Goal: Transaction & Acquisition: Obtain resource

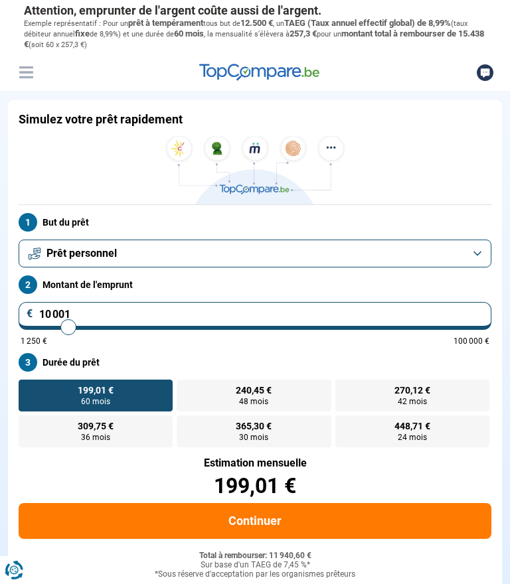
type input "9 000"
type input "9000"
type input "8 250"
type input "8250"
type input "7 750"
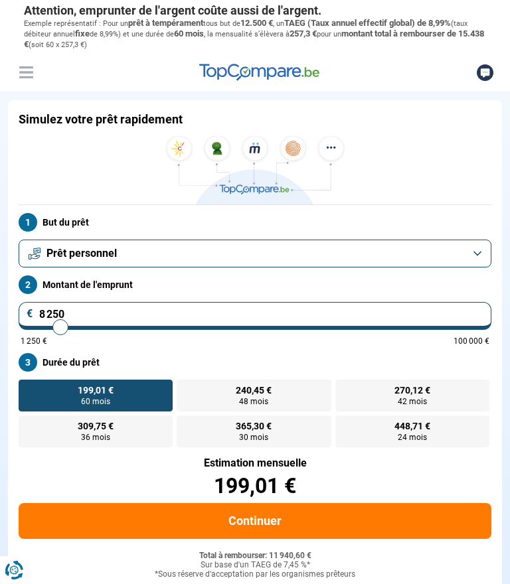
type input "7750"
type input "7 000"
type input "7000"
type input "6 250"
type input "6250"
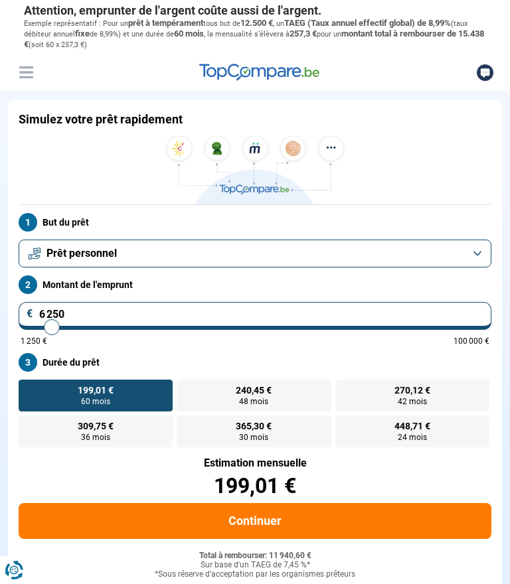
type input "5 500"
type input "5500"
type input "4 500"
type input "4500"
type input "3 250"
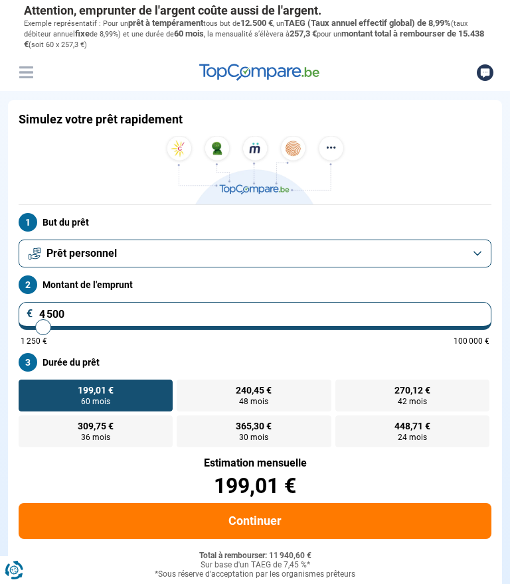
type input "3250"
type input "2 250"
type input "2250"
type input "1 250"
type input "1250"
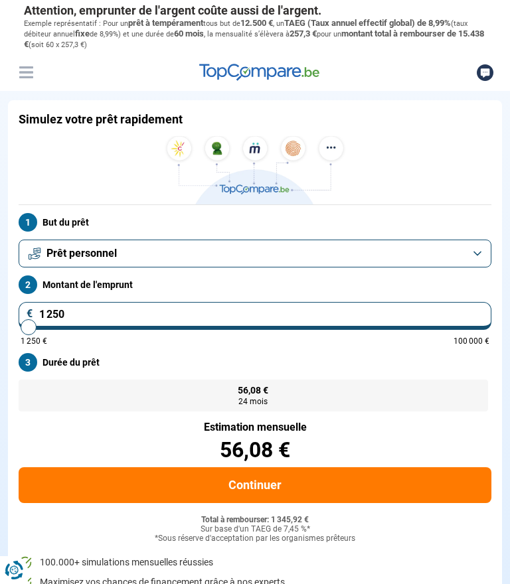
radio input "true"
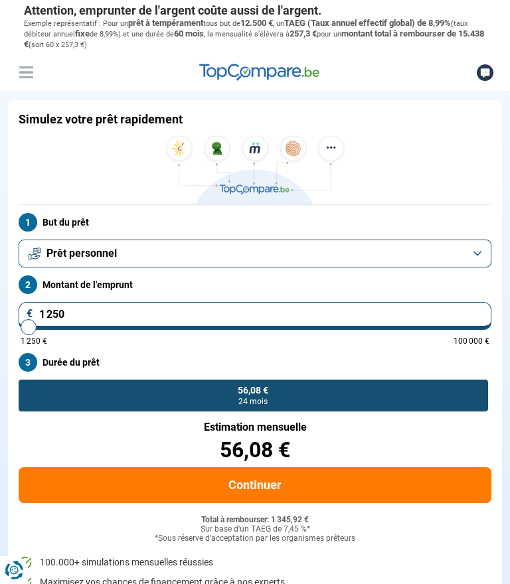
type input "3 250"
type input "3250"
type input "3 750"
type input "3750"
type input "4 000"
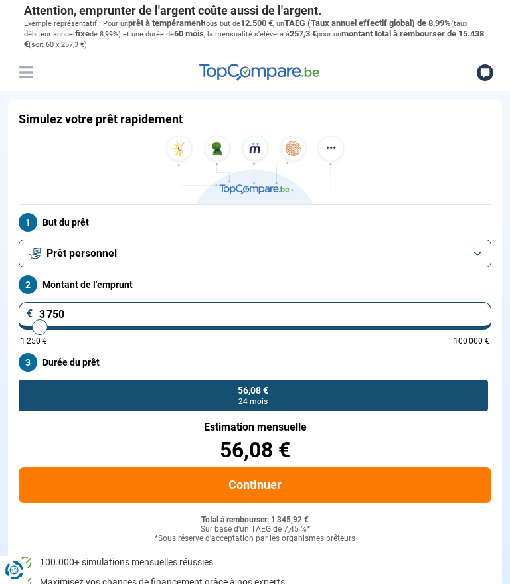
type input "4000"
type input "4 500"
type input "4500"
type input "5 000"
type input "5000"
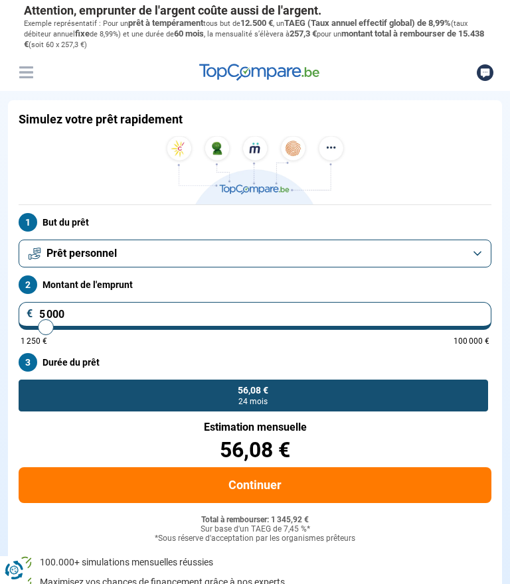
type input "5 500"
type input "5500"
type input "5 750"
type input "5750"
type input "6 000"
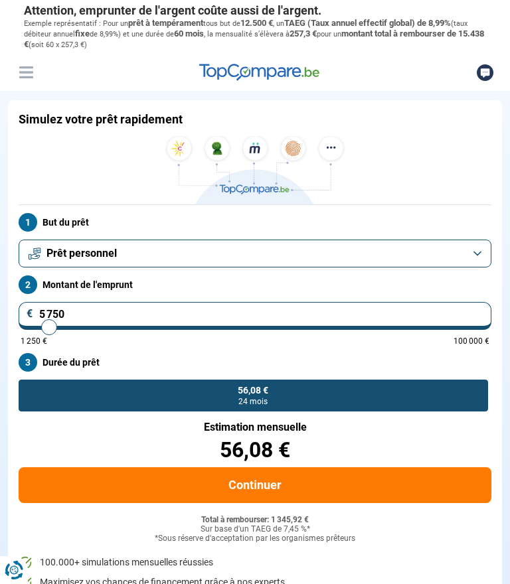
type input "6000"
type input "6 250"
type input "6250"
radio input "false"
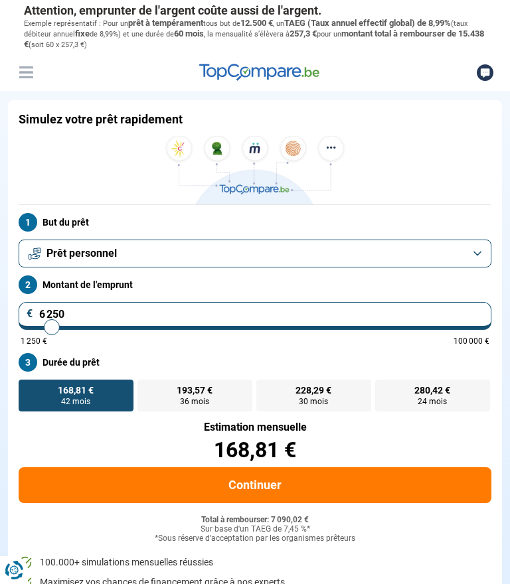
type input "8750"
click at [62, 326] on input "range" at bounding box center [255, 327] width 469 height 3
type input "8 750"
radio input "false"
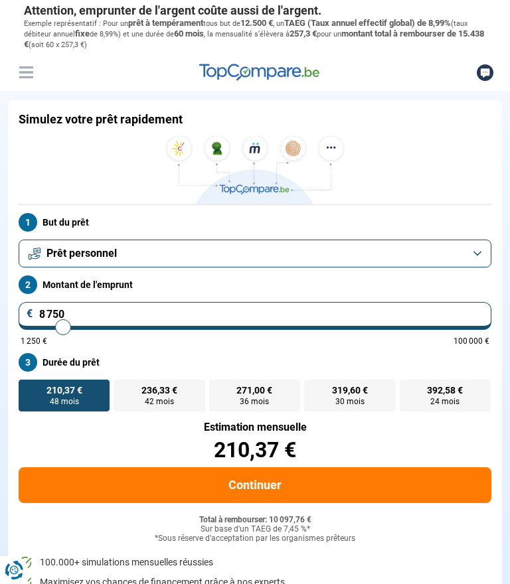
type input "6 000"
type input "6000"
type input "5 750"
type input "5750"
type input "5 500"
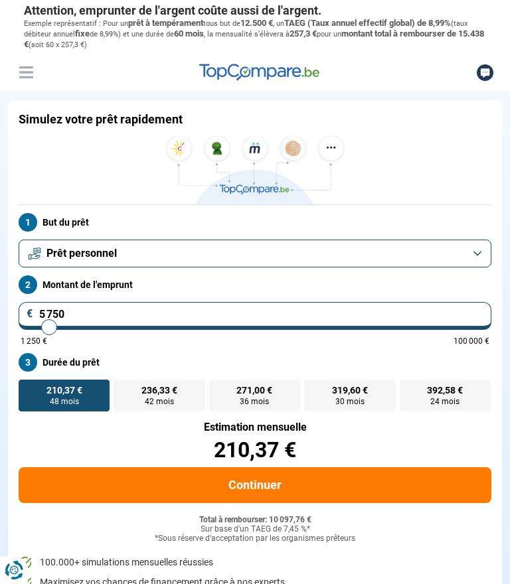
type input "5500"
type input "5 250"
type input "5250"
type input "5 000"
type input "5000"
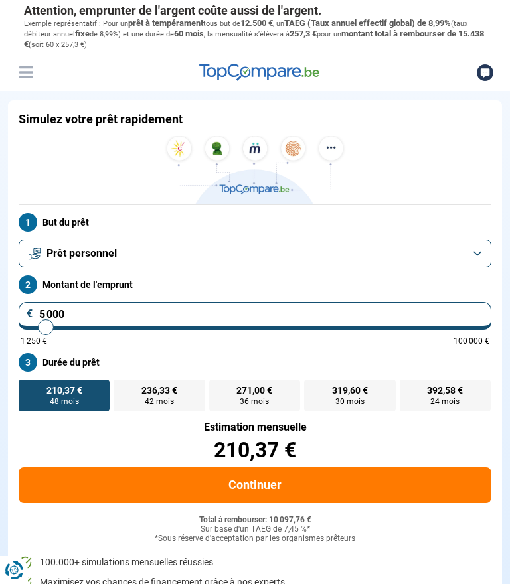
type input "4 750"
type input "4750"
type input "4 500"
type input "4500"
type input "4 250"
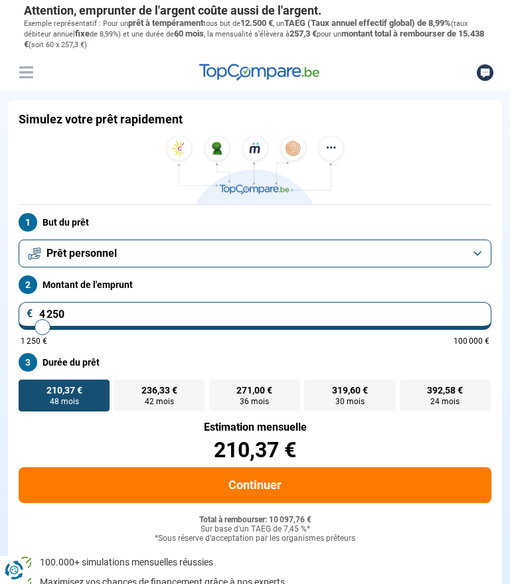
type input "4250"
radio input "true"
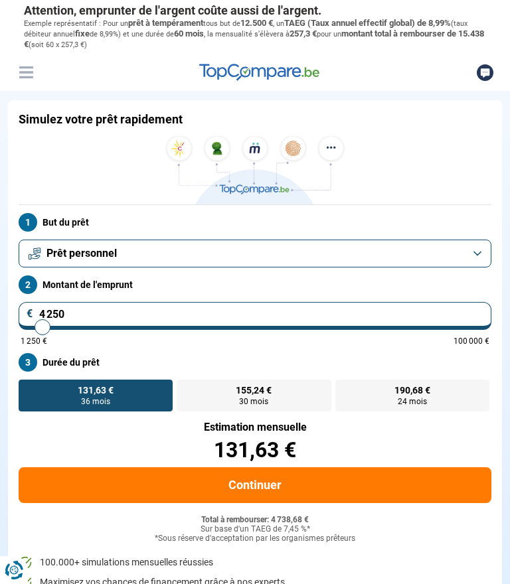
type input "6500"
click at [53, 326] on input "range" at bounding box center [255, 327] width 469 height 3
type input "6 500"
radio input "false"
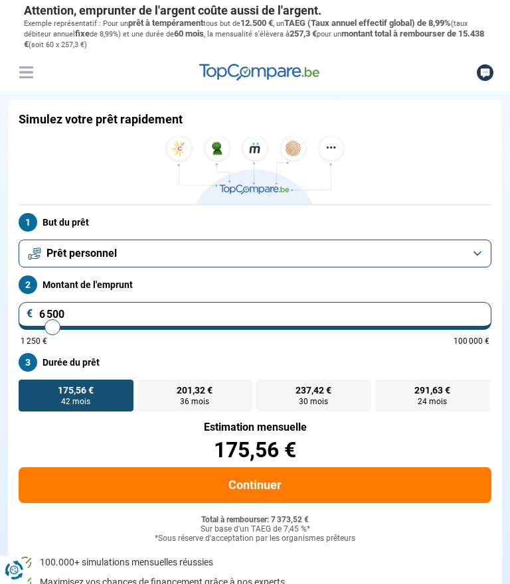
type input "8750"
click at [63, 326] on input "range" at bounding box center [255, 327] width 469 height 3
type input "8 750"
radio input "false"
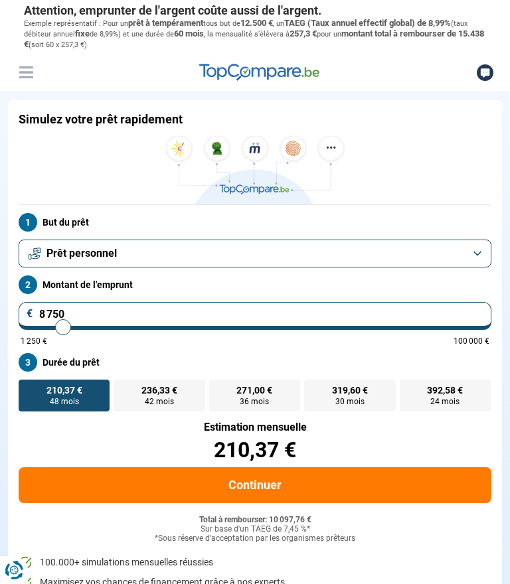
type input "9 000"
type input "9000"
type input "8 750"
type input "8750"
type input "8 500"
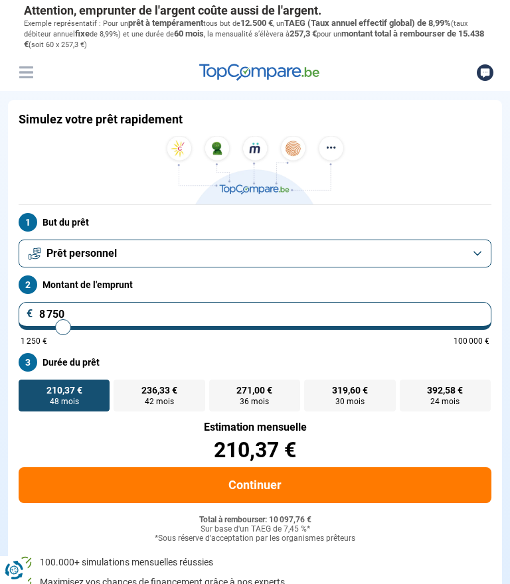
type input "8500"
type input "8 000"
type input "8000"
type input "7 500"
type input "7500"
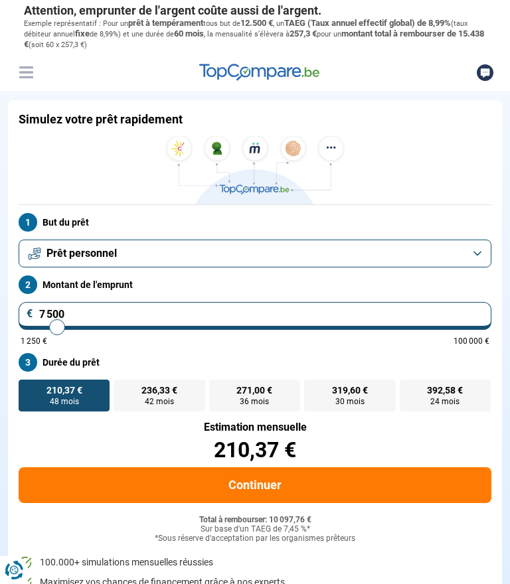
type input "7 000"
type input "7000"
type input "6 750"
type input "6750"
type input "6 000"
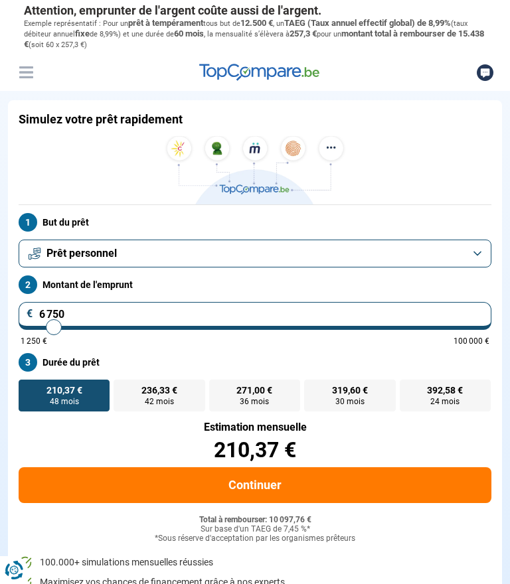
type input "6000"
type input "5 750"
type input "5750"
type input "5 500"
type input "5500"
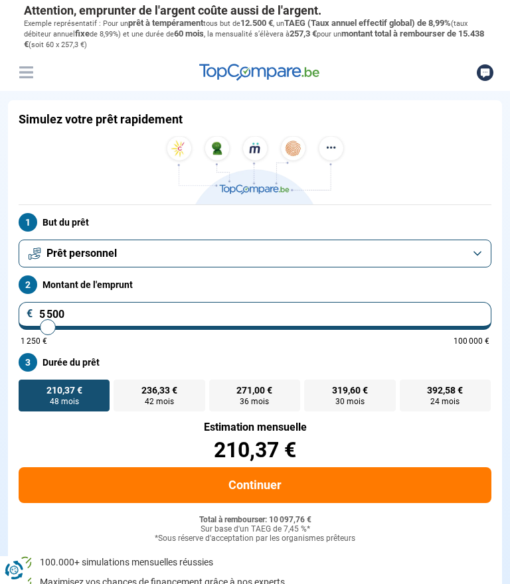
type input "5 000"
type input "5000"
type input "4 500"
type input "4500"
type input "4 250"
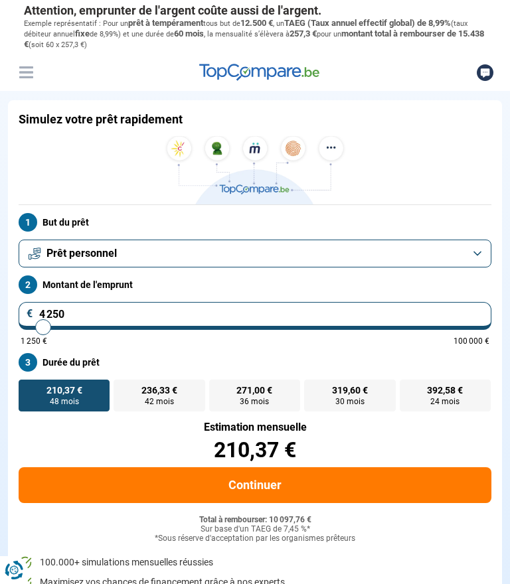
type input "4250"
type input "4 000"
type input "4000"
type input "3 750"
type input "3750"
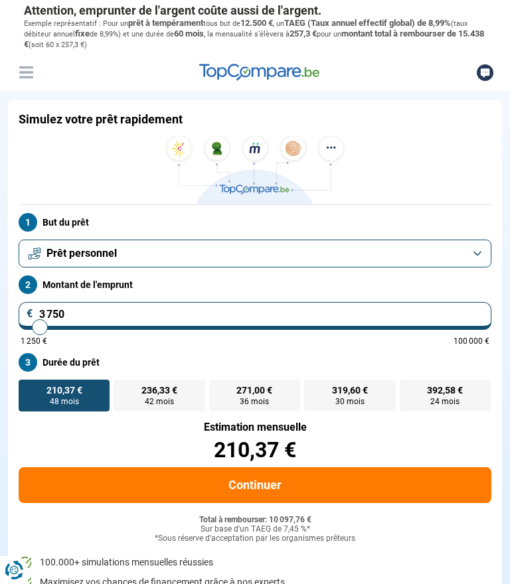
type input "3 500"
type input "3500"
type input "3 250"
type input "3250"
type input "3 000"
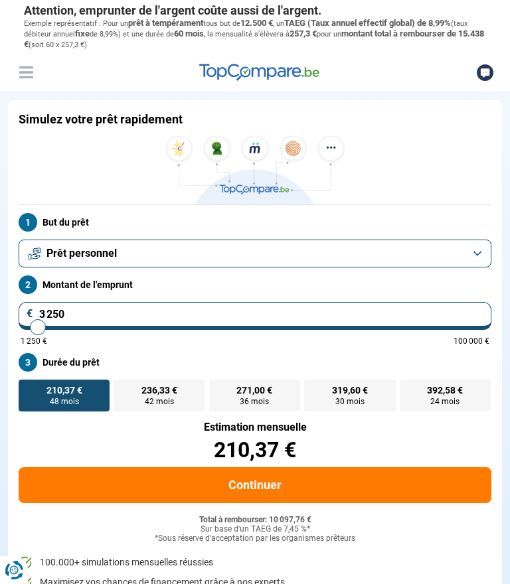
type input "3000"
type input "2 750"
type input "2750"
type input "2 500"
type input "2500"
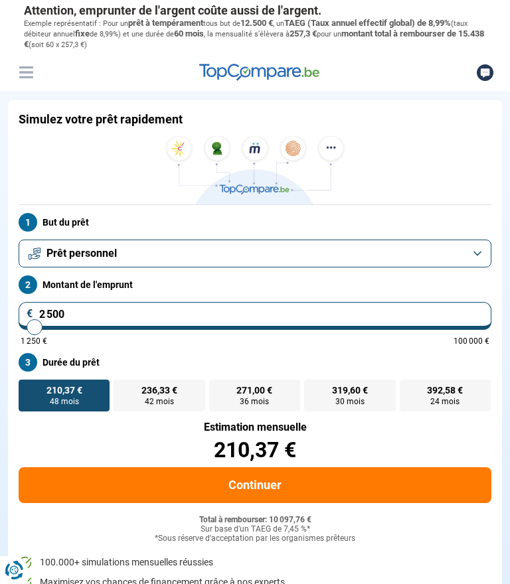
type input "2 250"
type input "2250"
radio input "true"
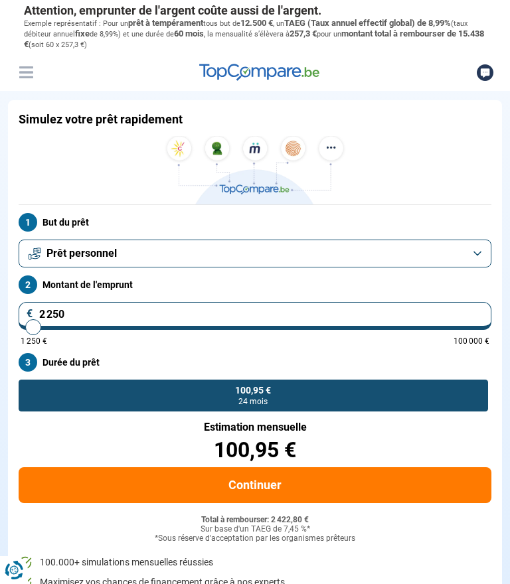
click at [292, 484] on button "Continuer" at bounding box center [255, 486] width 473 height 36
